Goal: Task Accomplishment & Management: Complete application form

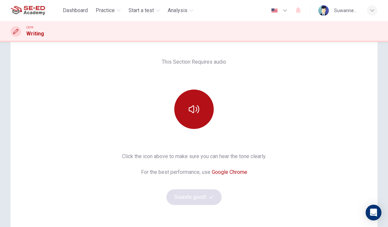
scroll to position [37, 0]
click at [200, 116] on button "button" at bounding box center [193, 109] width 39 height 39
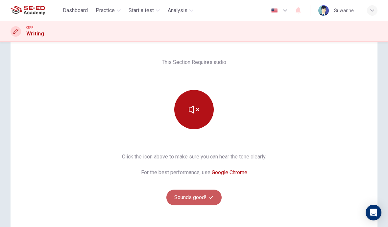
click at [204, 197] on button "Sounds good!" at bounding box center [193, 198] width 55 height 16
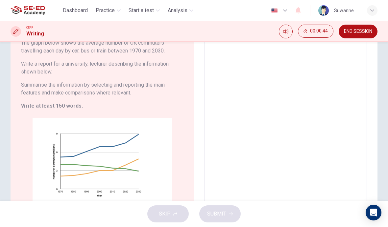
scroll to position [62, 0]
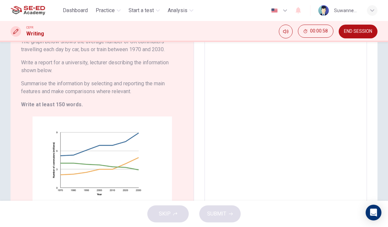
click at [263, 81] on textarea at bounding box center [285, 118] width 153 height 193
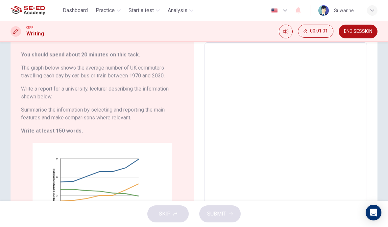
scroll to position [36, 0]
click at [250, 60] on textarea at bounding box center [285, 144] width 153 height 193
click at [332, 56] on textarea at bounding box center [285, 144] width 153 height 193
click at [167, 58] on h6 "You should spend about 20 minutes on this task." at bounding box center [102, 55] width 162 height 8
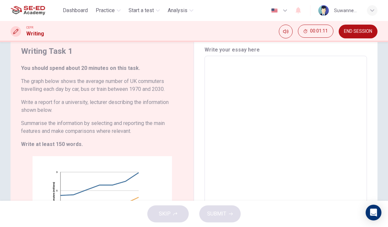
scroll to position [19, 0]
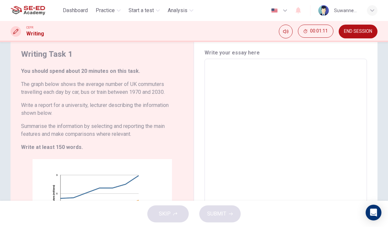
click at [237, 71] on textarea at bounding box center [285, 160] width 153 height 193
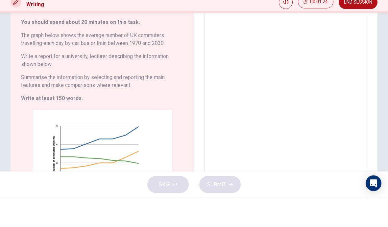
scroll to position [38, 0]
type textarea "F"
type textarea "x"
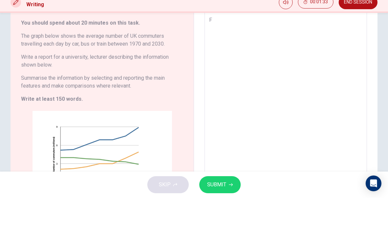
type textarea "Fr"
type textarea "x"
type textarea "Fro"
type textarea "x"
type textarea "From"
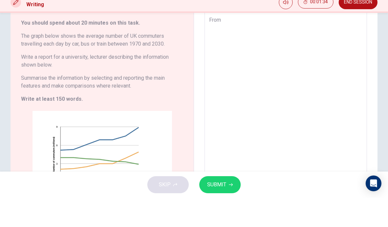
type textarea "x"
type textarea "From"
type textarea "x"
type textarea "From t"
type textarea "x"
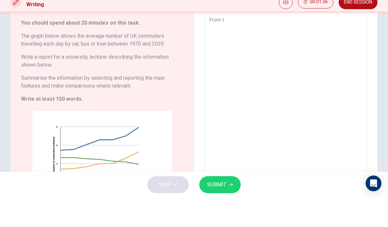
type textarea "From th"
type textarea "x"
type textarea "From the"
type textarea "x"
type textarea "From thet"
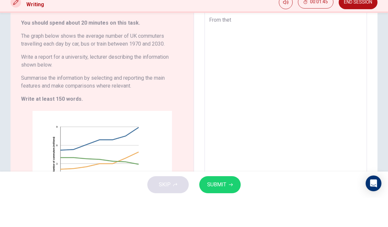
type textarea "x"
type textarea "From theth"
type textarea "x"
type textarea "From thet"
type textarea "x"
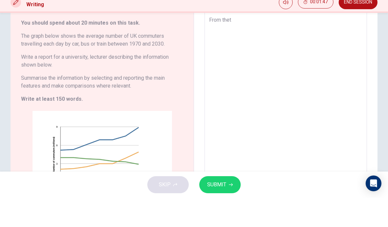
type textarea "From the"
type textarea "x"
type textarea "From the"
type textarea "x"
type textarea "From the g"
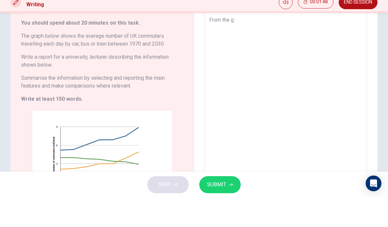
type textarea "x"
type textarea "From the gr"
type textarea "x"
type textarea "From the gra"
type textarea "x"
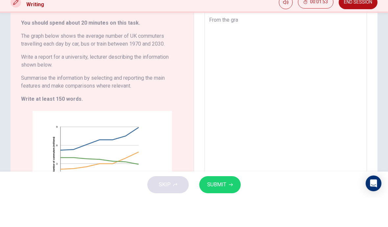
type textarea "From the grap"
type textarea "x"
type textarea "From the graph"
type textarea "x"
type textarea "From the graph"
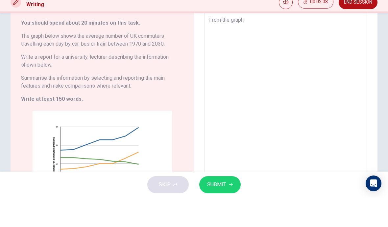
type textarea "x"
type textarea "From the graph o"
type textarea "x"
type textarea "From the graph of"
type textarea "x"
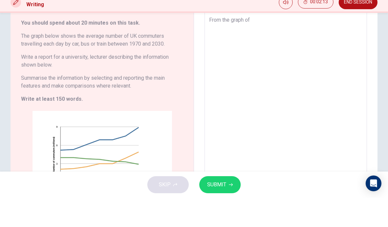
type textarea "From the graph of"
type textarea "x"
type textarea "From the graph of t"
type textarea "x"
type textarea "From the graph of th"
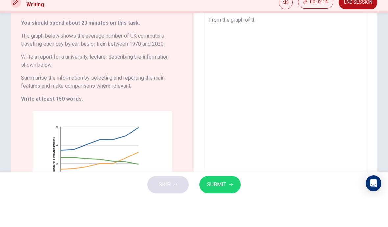
type textarea "x"
type textarea "From the graph of the"
type textarea "x"
type textarea "From the graph of the"
type textarea "x"
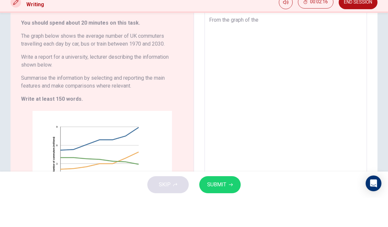
type textarea "From the graph of the n"
type textarea "x"
type textarea "From the graph of the no"
type textarea "x"
type textarea "From the graph of the n"
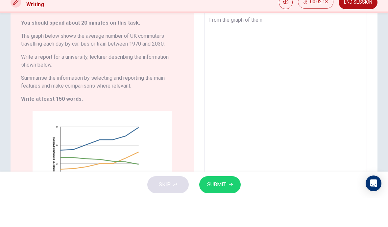
type textarea "x"
type textarea "From the graph of the nu"
type textarea "x"
type textarea "From the graph of the num"
type textarea "x"
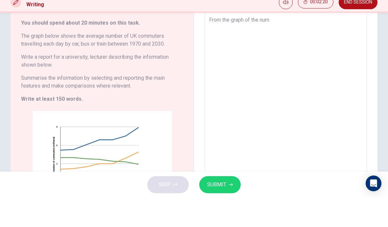
type textarea "From the graph of the numb"
type textarea "x"
type textarea "From the graph of the numbe"
type textarea "x"
type textarea "From the graph of the number"
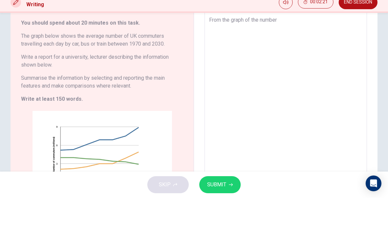
type textarea "x"
type textarea "From the graph of the number"
type textarea "x"
type textarea "From the graph of the number o"
type textarea "x"
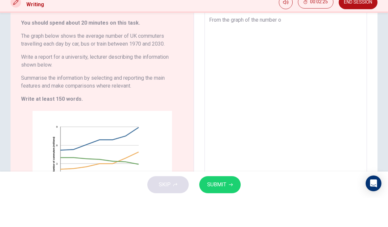
type textarea "From the graph of the number of"
type textarea "x"
type textarea "From the graph of the number of"
type textarea "x"
type textarea "From the graph of the number of U"
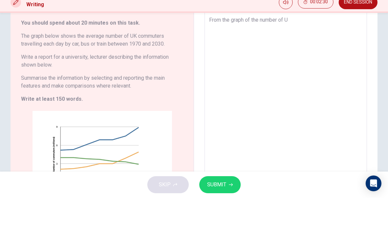
type textarea "x"
type textarea "From the graph of the number of UK"
type textarea "x"
type textarea "From the graph of the number of UK"
type textarea "x"
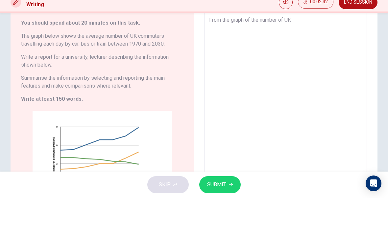
type textarea "From the graph of the number of UK c"
type textarea "x"
type textarea "From the graph of the number of UK co"
type textarea "x"
type textarea "From the graph of the number of UK com"
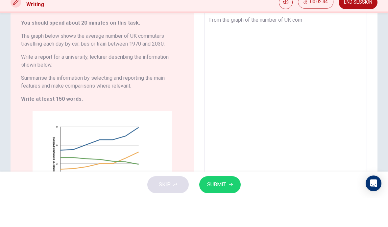
type textarea "x"
type textarea "From the graph of the number of UK comm"
type textarea "x"
type textarea "From the graph of the number of UK commu"
type textarea "x"
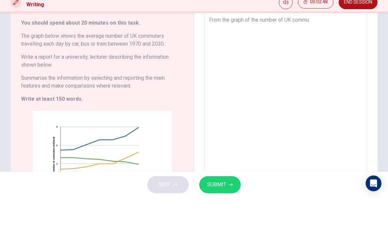
type textarea "From the graph of the number of UK commut"
type textarea "x"
type textarea "From the graph of the number of UK commute"
type textarea "x"
type textarea "From the graph of the number of UK commuter"
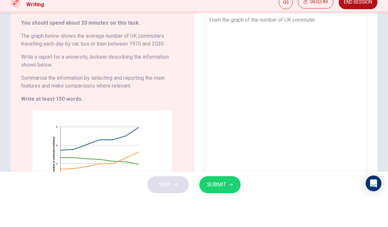
type textarea "x"
type textarea "From the graph of the number of UK commuters"
type textarea "x"
type textarea "From the graph of the number of UK commuters"
type textarea "x"
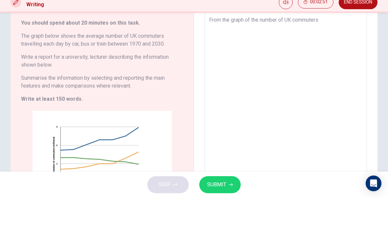
type textarea "From the graph of the number of UK commuters t"
type textarea "x"
type textarea "From the graph of the number of UK commuters tr"
type textarea "x"
type textarea "From the graph of the number of UK commuters tra"
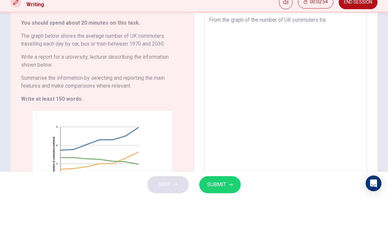
type textarea "x"
type textarea "From the graph of the number of UK commuters trav"
type textarea "x"
type textarea "From the graph of the number of UK commuters trave"
type textarea "x"
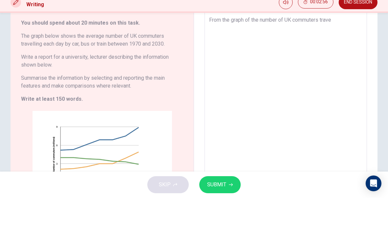
type textarea "From the graph of the number of UK commuters travel"
type textarea "x"
type textarea "From the graph of the number of UK commuters travell"
type textarea "x"
type textarea "From the graph of the number of UK commuters travelli"
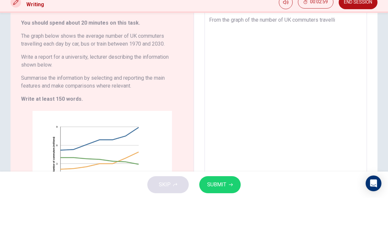
type textarea "x"
type textarea "From the graph of the number of UK commuters travellin"
type textarea "x"
type textarea "From the graph of the number of UK commuters travelling"
type textarea "x"
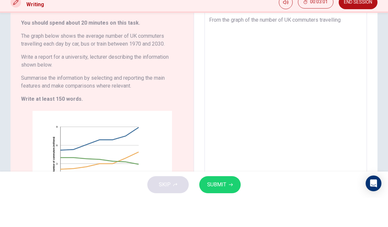
type textarea "From the graph of the number of UK commuters travelling"
type textarea "x"
type textarea "From the graph of the number of UK commuters travelling d"
type textarea "x"
type textarea "From the graph of the number of UK commuters travelling du"
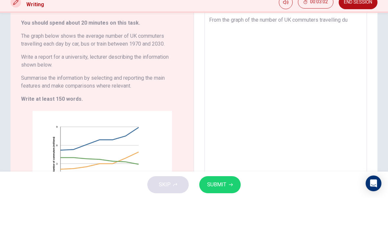
type textarea "x"
type textarea "From the graph of the number of UK commuters travelling dur"
type textarea "x"
type textarea "From the graph of the number of UK commuters travelling duri"
type textarea "x"
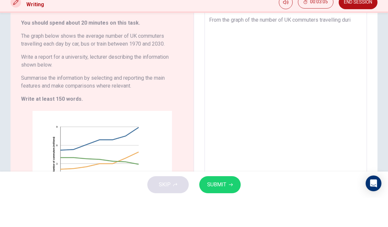
type textarea "From the graph of the number of UK commuters travelling durin"
type textarea "x"
type textarea "From the graph of the number of UK commuters travelling during"
type textarea "x"
type textarea "From the graph of the number of UK commuters travelling during"
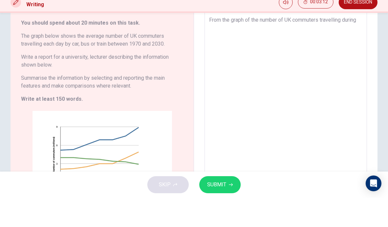
type textarea "x"
type textarea "From the graph of the number of UK commuters travelling during e"
type textarea "x"
type textarea "From the graph of the number of UK commuters travelling during ea"
type textarea "x"
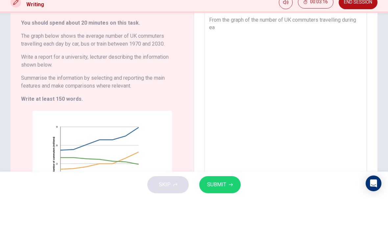
type textarea "From the graph of the number of UK commuters travelling during eac"
type textarea "x"
type textarea "From the graph of the number of UK commuters travelling during each"
type textarea "x"
type textarea "From the graph of the number of UK commuters travelling during each"
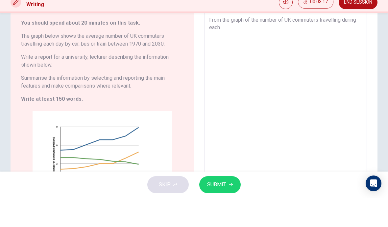
type textarea "x"
type textarea "From the graph of the number of UK commuters travelling during each d"
type textarea "x"
type textarea "From the graph of the number of UK commuters travelling during each da"
type textarea "x"
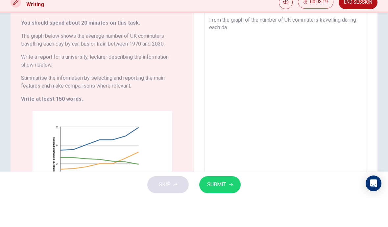
type textarea "From the graph of the number of UK commuters travelling during each day"
type textarea "x"
type textarea "From the graph of the number of UK commuters travelling during each day"
type textarea "x"
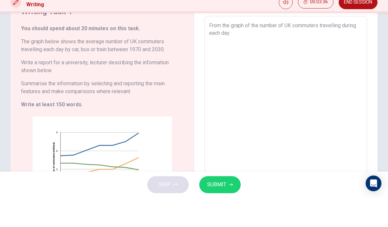
scroll to position [33, 0]
type textarea "From the graph of the number of UK commuters travelling during each day f"
type textarea "x"
type textarea "From the graph of the number of UK commuters travelling during each day fo"
type textarea "x"
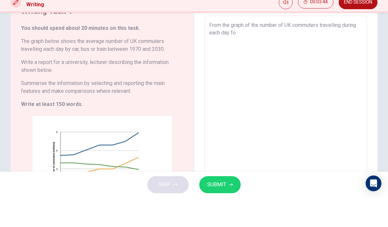
type textarea "From the graph of the number of UK commuters travelling during each day for"
type textarea "x"
type textarea "From the graph of the number of UK commuters travelling during each day for"
type textarea "x"
type textarea "From the graph of the number of UK commuters travelling during each day for t"
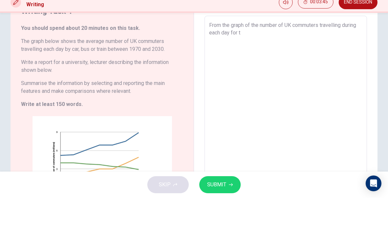
type textarea "x"
type textarea "From the graph of the number of UK commuters travelling during each day for th"
type textarea "x"
type textarea "From the graph of the number of UK commuters travelling during each day for the"
type textarea "x"
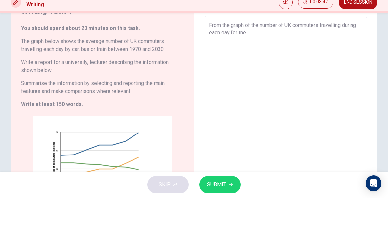
type textarea "From the graph of the number of UK commuters travelling during each day for the"
type textarea "x"
type textarea "From the graph of the number of UK commuters travelling during each day for the"
type textarea "x"
type textarea "From the graph of the number of UK commuters travelling during each day for th"
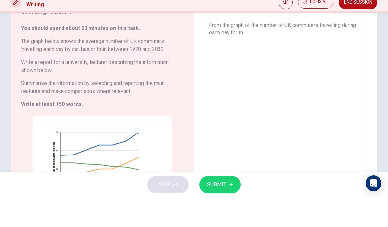
type textarea "x"
type textarea "From the graph of the number of UK commuters travelling during each day for t"
type textarea "x"
type textarea "From the graph of the number of UK commuters travelling during each day for"
type textarea "x"
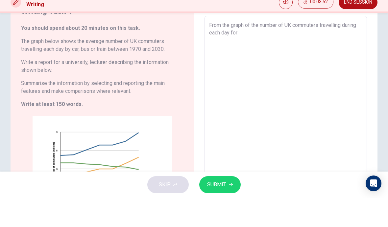
type textarea "From the graph of the number of UK commuters travelling during each day for a"
type textarea "x"
type textarea "From the graph of the number of UK commuters travelling during each day for a"
type textarea "x"
type textarea "From the graph of the number of UK commuters travelling during each day for a u"
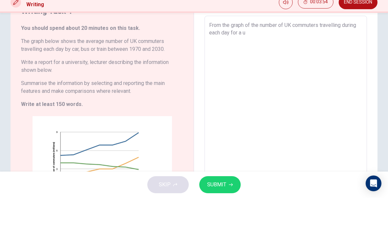
type textarea "x"
type textarea "From the graph of the number of UK commuters travelling during each day for a un"
type textarea "x"
type textarea "From the graph of the number of UK commuters travelling during each day for a u…"
type textarea "x"
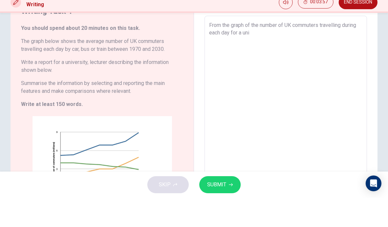
type textarea "From the graph of the number of UK commuters travelling during each day for a u…"
type textarea "x"
type textarea "From the graph of the number of UK commuters travelling during each day for a u…"
type textarea "x"
type textarea "From the graph of the number of UK commuters travelling during each day for a u…"
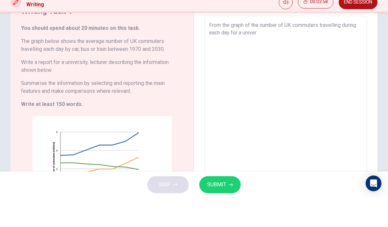
type textarea "x"
type textarea "From the graph of the number of UK commuters travelling during each day for a u…"
type textarea "x"
type textarea "From the graph of the number of UK commuters travelling during each day for a u…"
type textarea "x"
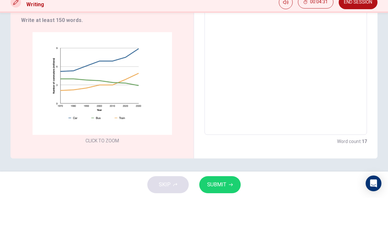
scroll to position [117, 0]
click at [307, 48] on textarea "From the graph of the number of UK commuters travelling during each day for a u…" at bounding box center [285, 62] width 153 height 193
click at [161, 61] on div "Click to Zoom" at bounding box center [102, 117] width 162 height 113
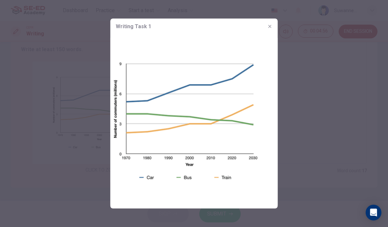
click at [204, 220] on div at bounding box center [194, 113] width 388 height 227
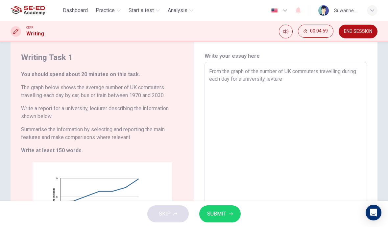
scroll to position [16, 0]
click at [309, 80] on textarea "From the graph of the number of UK commuters travelling during each day for a u…" at bounding box center [285, 163] width 153 height 193
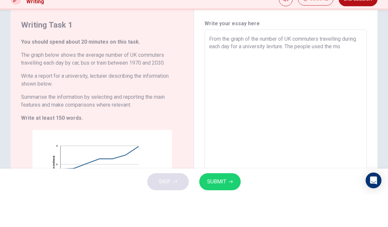
click at [343, 67] on textarea "From the graph of the number of UK commuters travelling during each day for a u…" at bounding box center [285, 163] width 153 height 193
click at [222, 67] on textarea "From the graph of the number of UK commuters travelling during each day for a u…" at bounding box center [285, 163] width 153 height 193
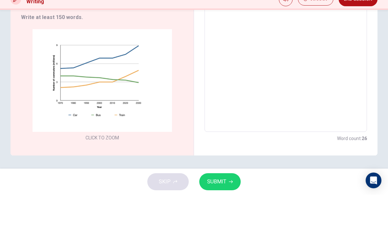
scroll to position [117, 0]
click at [257, 54] on textarea "From the graph of the number of UK commuters travelling during each day for a u…" at bounding box center [285, 62] width 153 height 193
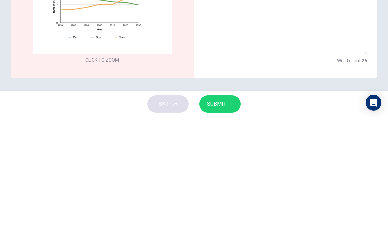
click at [151, 61] on div "Click to Zoom" at bounding box center [102, 117] width 162 height 113
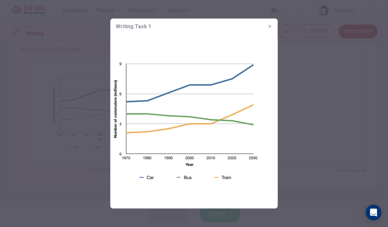
click at [273, 25] on button "button" at bounding box center [270, 26] width 11 height 11
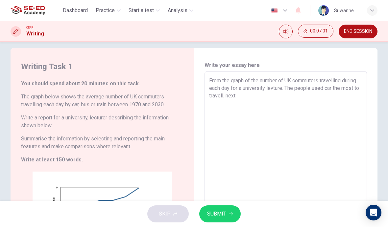
scroll to position [7, 0]
click at [267, 96] on textarea "From the graph of the number of UK commuters travelling during each day for a u…" at bounding box center [285, 173] width 153 height 193
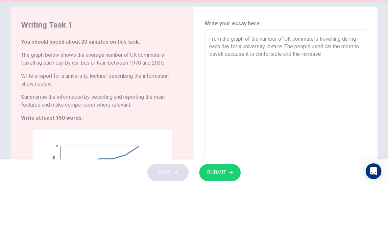
click at [347, 77] on textarea "From the graph of the number of UK commuters travelling during each day for a u…" at bounding box center [285, 173] width 153 height 193
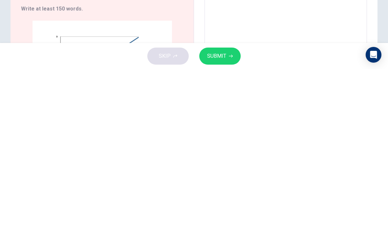
scroll to position [0, 0]
click at [224, 210] on span "SUBMIT" at bounding box center [216, 214] width 19 height 9
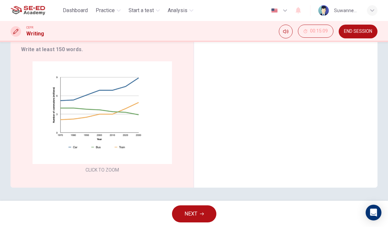
scroll to position [117, 0]
click at [199, 214] on button "NEXT" at bounding box center [194, 214] width 44 height 17
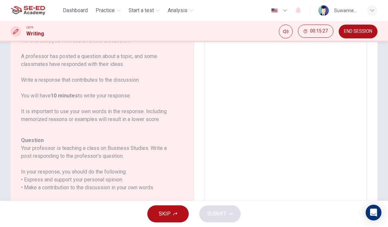
scroll to position [70, 0]
click at [175, 216] on button "SKIP" at bounding box center [167, 214] width 41 height 17
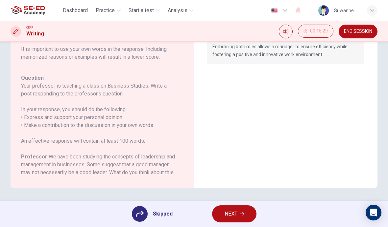
scroll to position [133, 0]
click at [240, 218] on button "NEXT" at bounding box center [234, 214] width 44 height 17
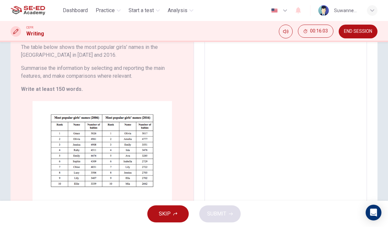
scroll to position [58, 0]
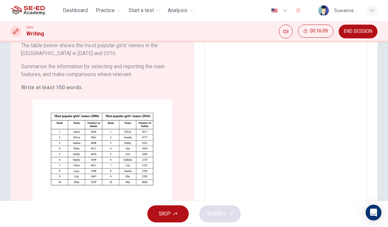
click at [116, 156] on button "Click to Zoom" at bounding box center [102, 157] width 57 height 16
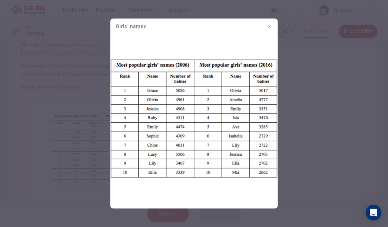
click at [269, 31] on button "button" at bounding box center [270, 26] width 11 height 11
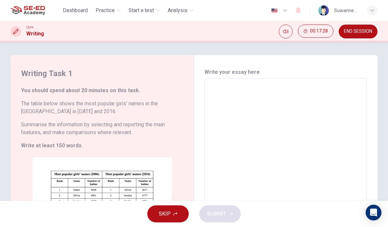
scroll to position [0, 0]
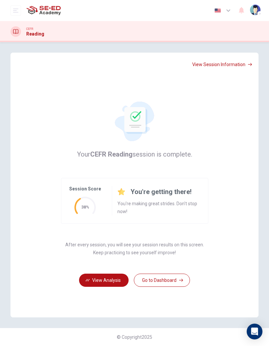
click at [93, 227] on button "View Analysis" at bounding box center [104, 279] width 50 height 13
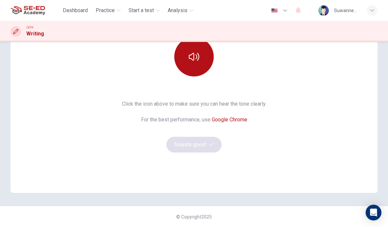
scroll to position [90, 0]
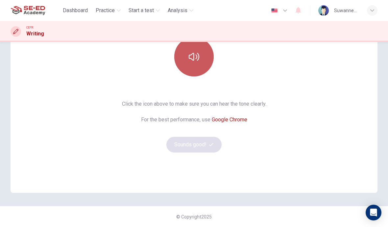
click at [200, 63] on button "button" at bounding box center [193, 56] width 39 height 39
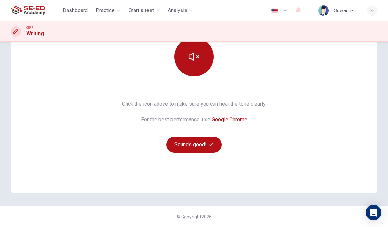
click at [202, 146] on button "Sounds good!" at bounding box center [193, 145] width 55 height 16
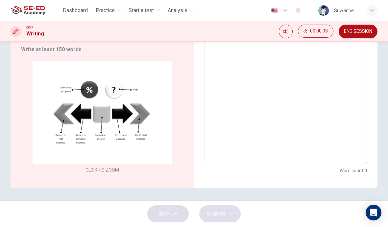
scroll to position [96, 0]
click at [111, 116] on button "Click to Zoom" at bounding box center [102, 118] width 57 height 16
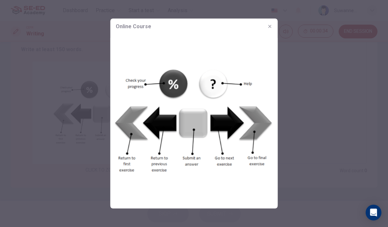
click at [271, 21] on button "button" at bounding box center [270, 26] width 11 height 11
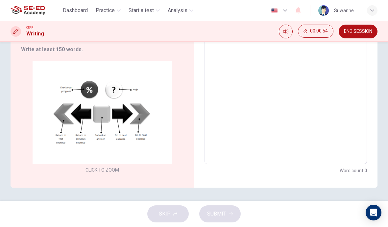
click at [367, 28] on button "END SESSION" at bounding box center [357, 32] width 39 height 14
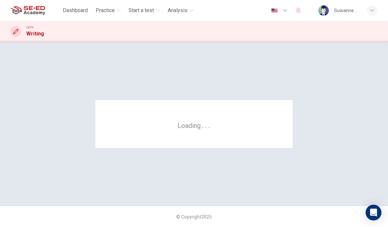
scroll to position [0, 0]
